Goal: Find specific page/section: Find specific page/section

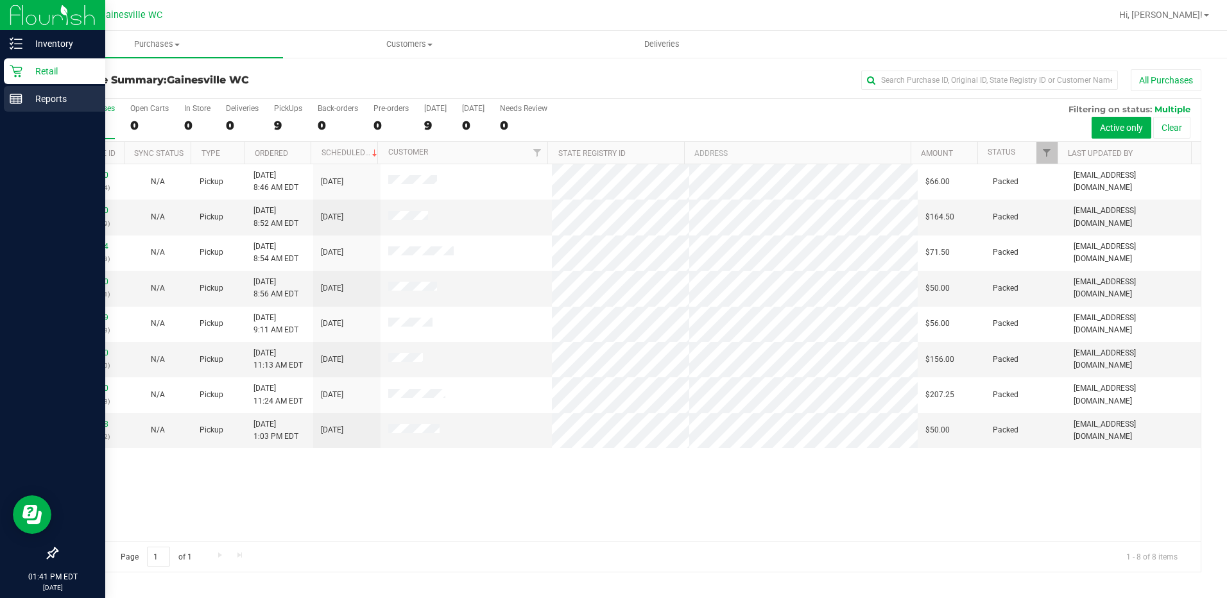
click at [49, 98] on p "Reports" at bounding box center [60, 98] width 77 height 15
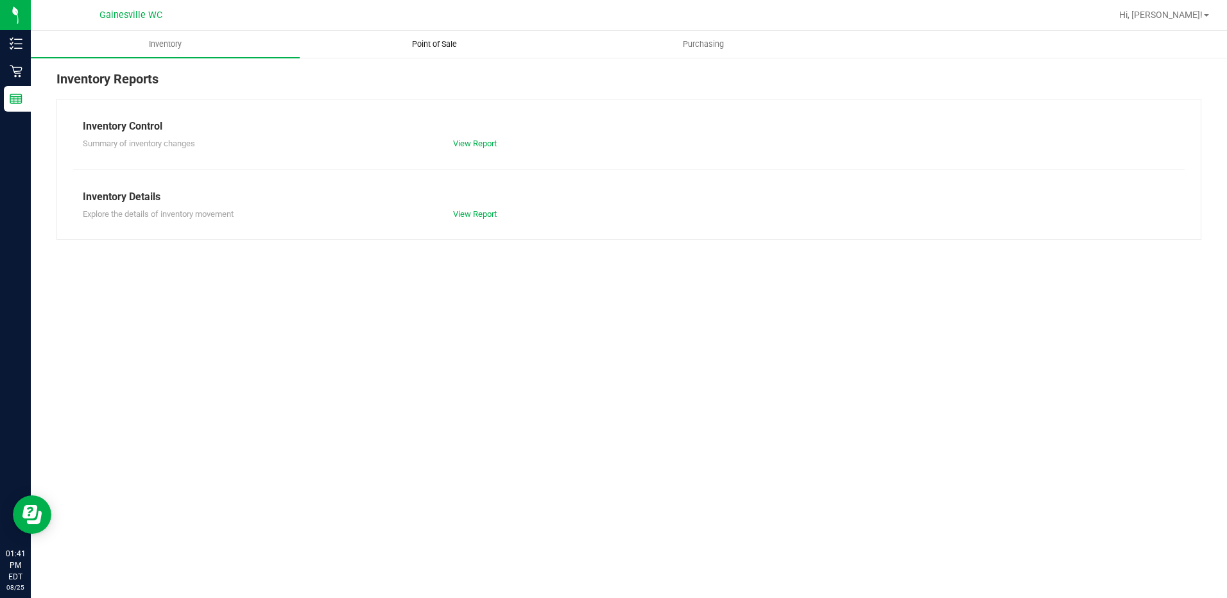
click at [427, 45] on span "Point of Sale" at bounding box center [435, 45] width 80 height 12
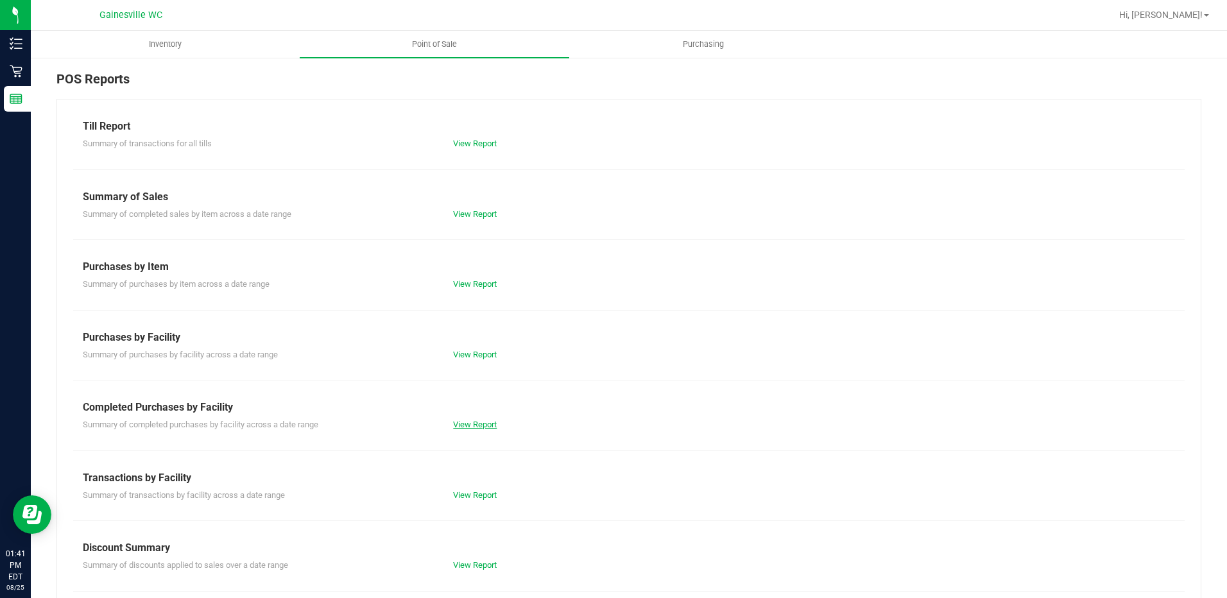
click at [481, 424] on link "View Report" at bounding box center [475, 425] width 44 height 10
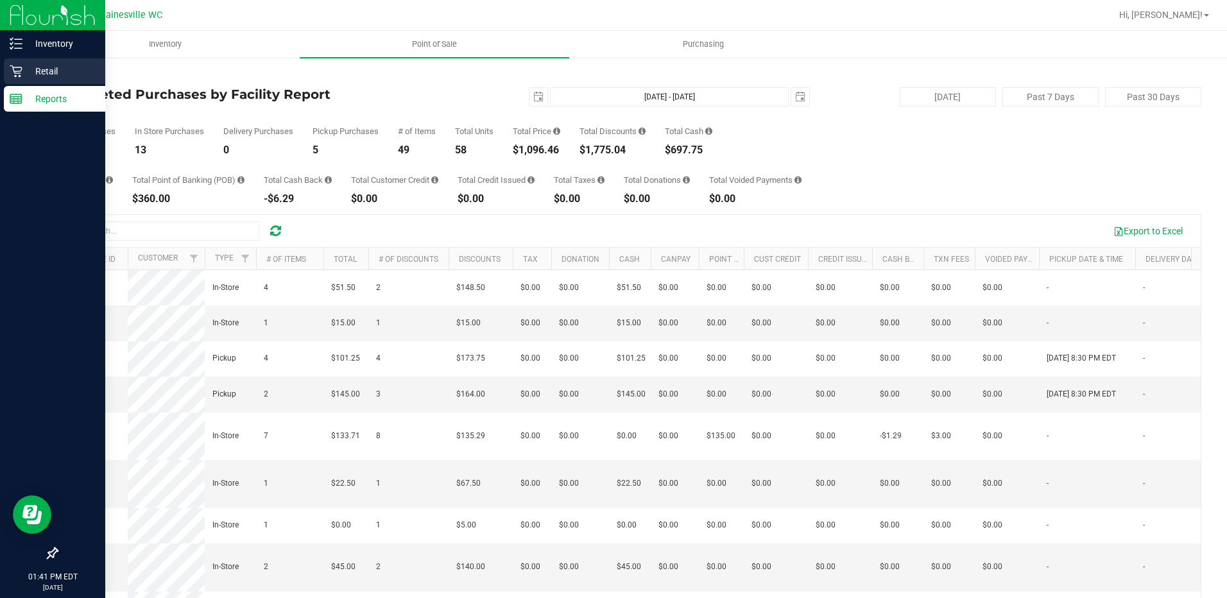
click at [44, 69] on p "Retail" at bounding box center [60, 71] width 77 height 15
